Goal: Transaction & Acquisition: Download file/media

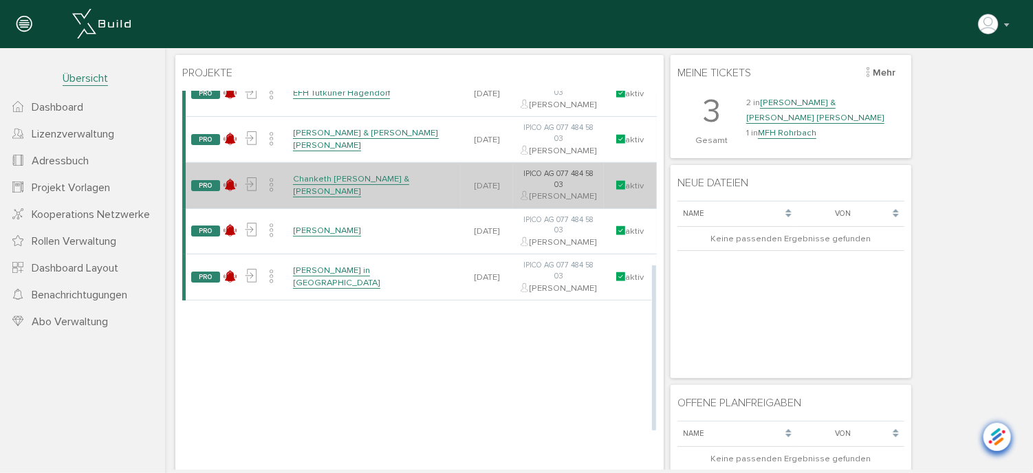
click at [329, 197] on link "Chanketh [PERSON_NAME] & [PERSON_NAME]" at bounding box center [350, 185] width 116 height 24
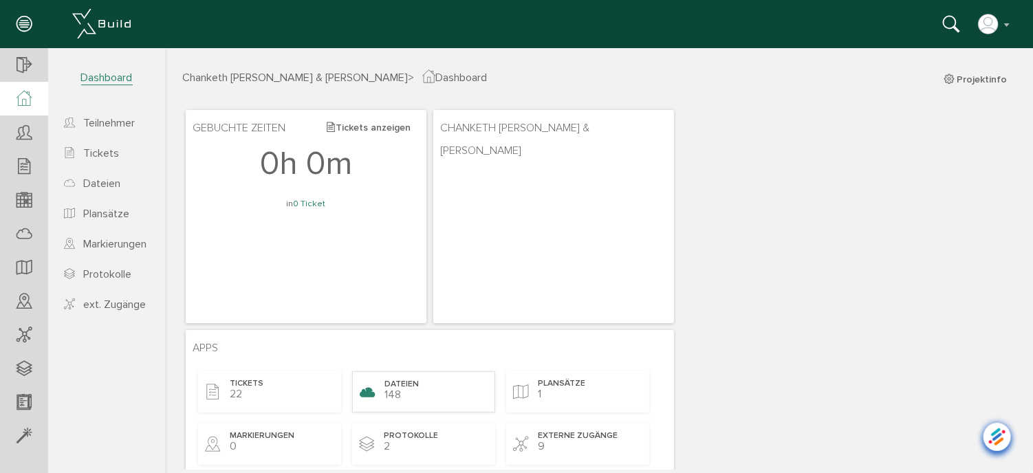
click at [393, 382] on span "Dateien" at bounding box center [401, 384] width 34 height 12
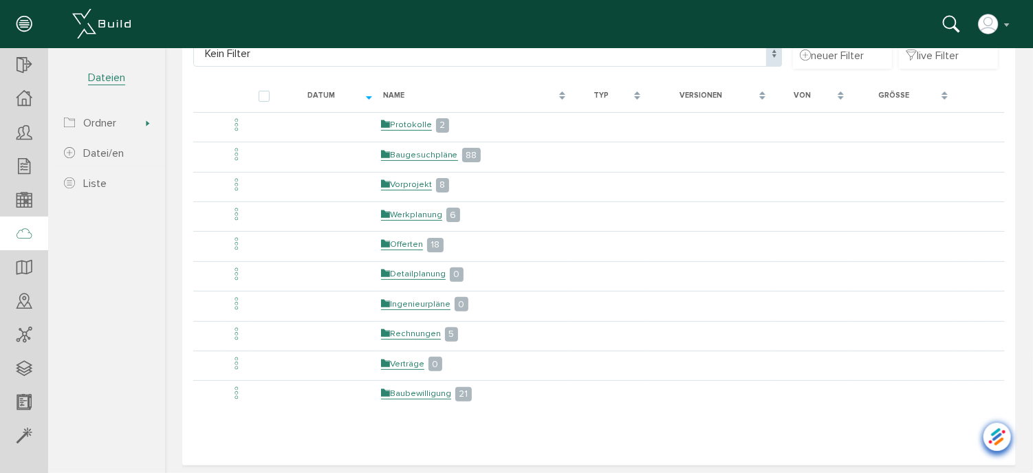
scroll to position [119, 0]
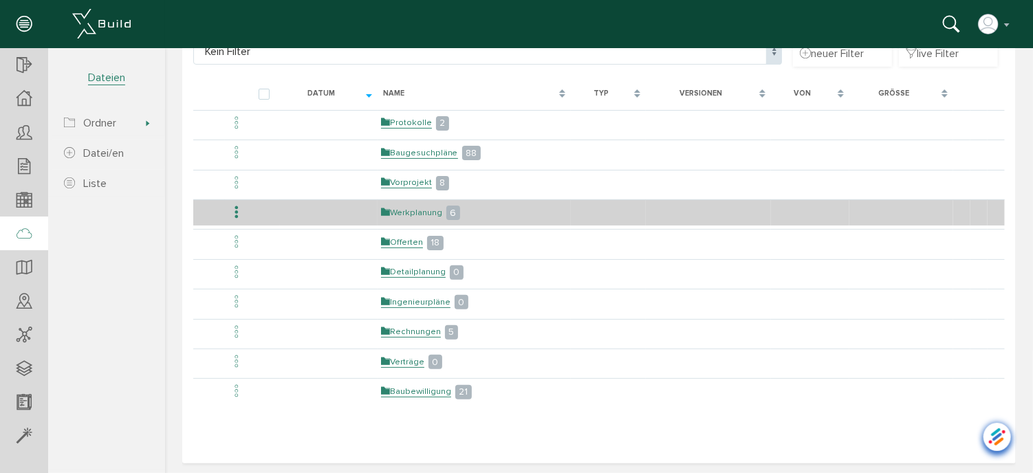
click at [413, 206] on link "Werkplanung" at bounding box center [410, 212] width 61 height 12
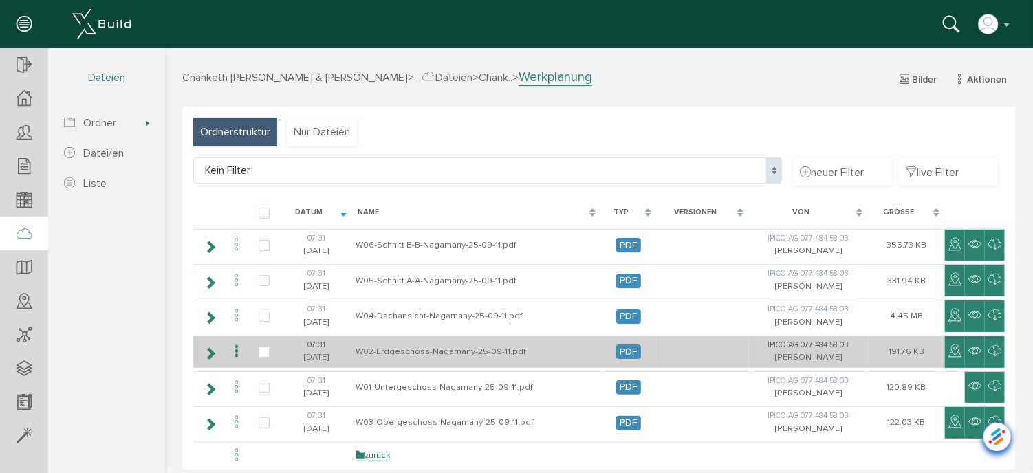
scroll to position [66, 0]
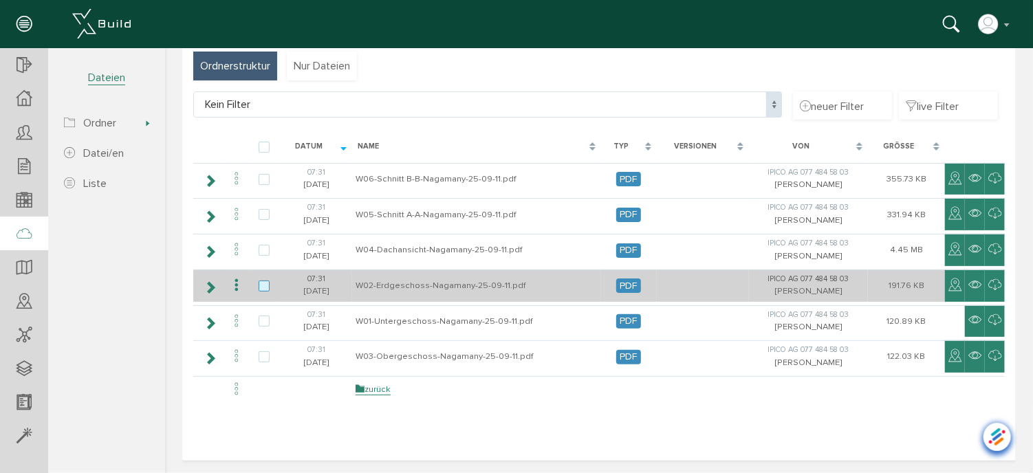
click at [263, 284] on label at bounding box center [266, 286] width 16 height 12
click at [263, 284] on input "checkbox" at bounding box center [262, 284] width 9 height 9
checkbox input "true"
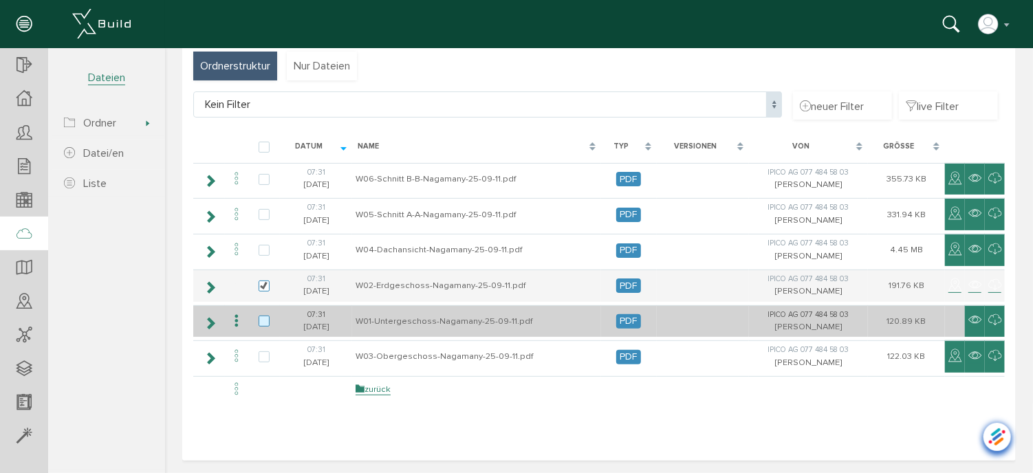
click at [261, 318] on label at bounding box center [266, 321] width 16 height 12
click at [261, 318] on input "checkbox" at bounding box center [262, 319] width 9 height 9
checkbox input "true"
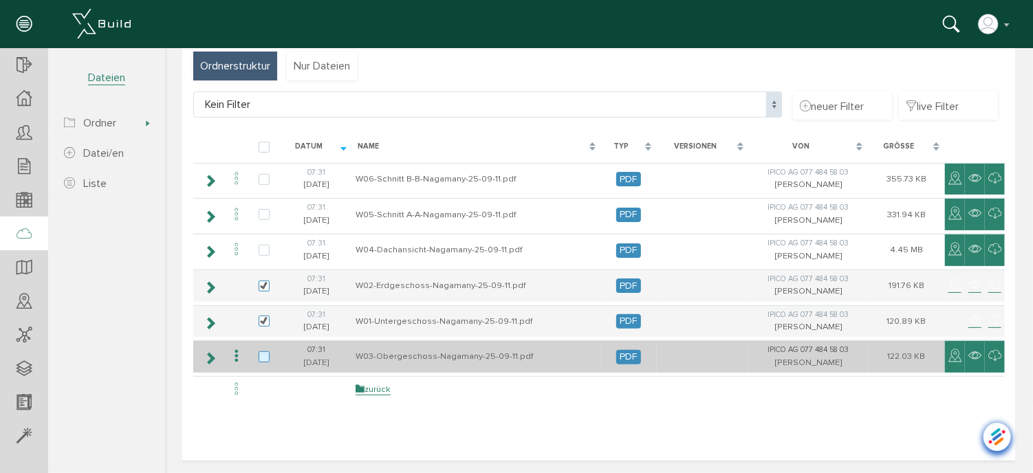
click at [263, 353] on label at bounding box center [266, 357] width 16 height 12
click at [263, 353] on input "checkbox" at bounding box center [262, 355] width 9 height 9
checkbox input "true"
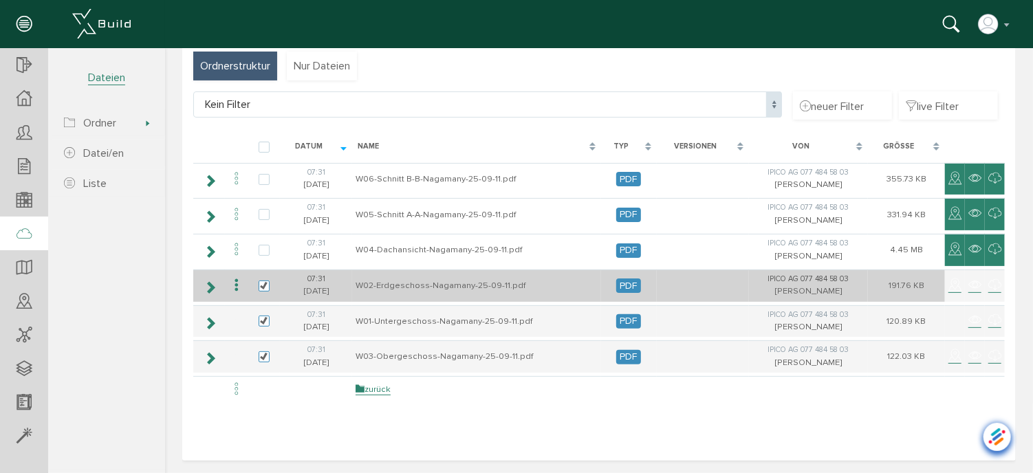
click at [232, 284] on icon at bounding box center [236, 285] width 16 height 19
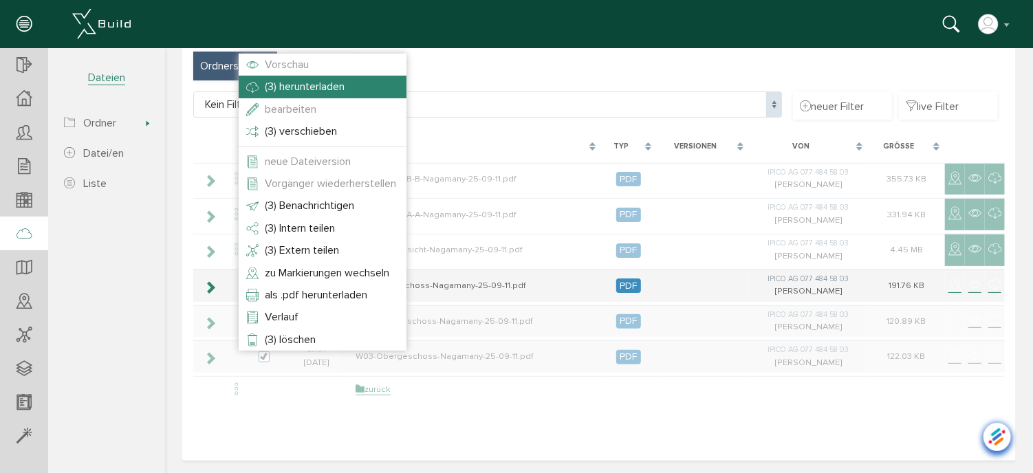
click at [307, 82] on span "(3) herunterladen" at bounding box center [304, 86] width 80 height 14
